Goal: Task Accomplishment & Management: Use online tool/utility

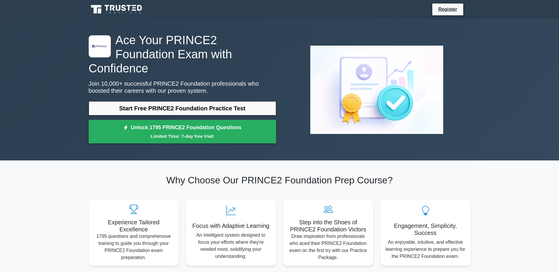
click at [145, 101] on link "Start Free PRINCE2 Foundation Practice Test" at bounding box center [182, 108] width 187 height 14
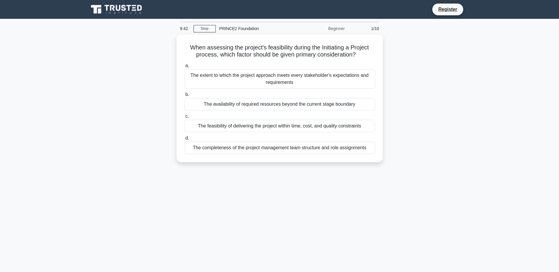
click at [227, 80] on div "The extent to which the project approach meets every stakeholder's expectations…" at bounding box center [279, 78] width 191 height 19
click at [184, 68] on input "a. The extent to which the project approach meets every stakeholder's expectati…" at bounding box center [184, 66] width 0 height 4
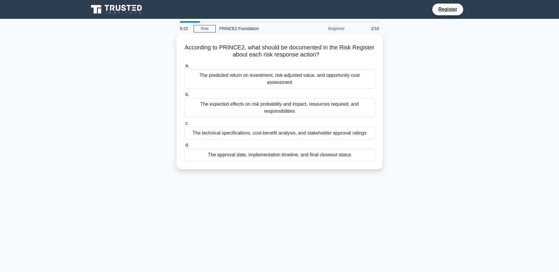
click at [238, 108] on div "The expected effects on risk probability and impact, resources required, and re…" at bounding box center [279, 107] width 191 height 19
click at [184, 97] on input "b. The expected effects on risk probability and impact, resources required, and…" at bounding box center [184, 95] width 0 height 4
